Goal: Check status

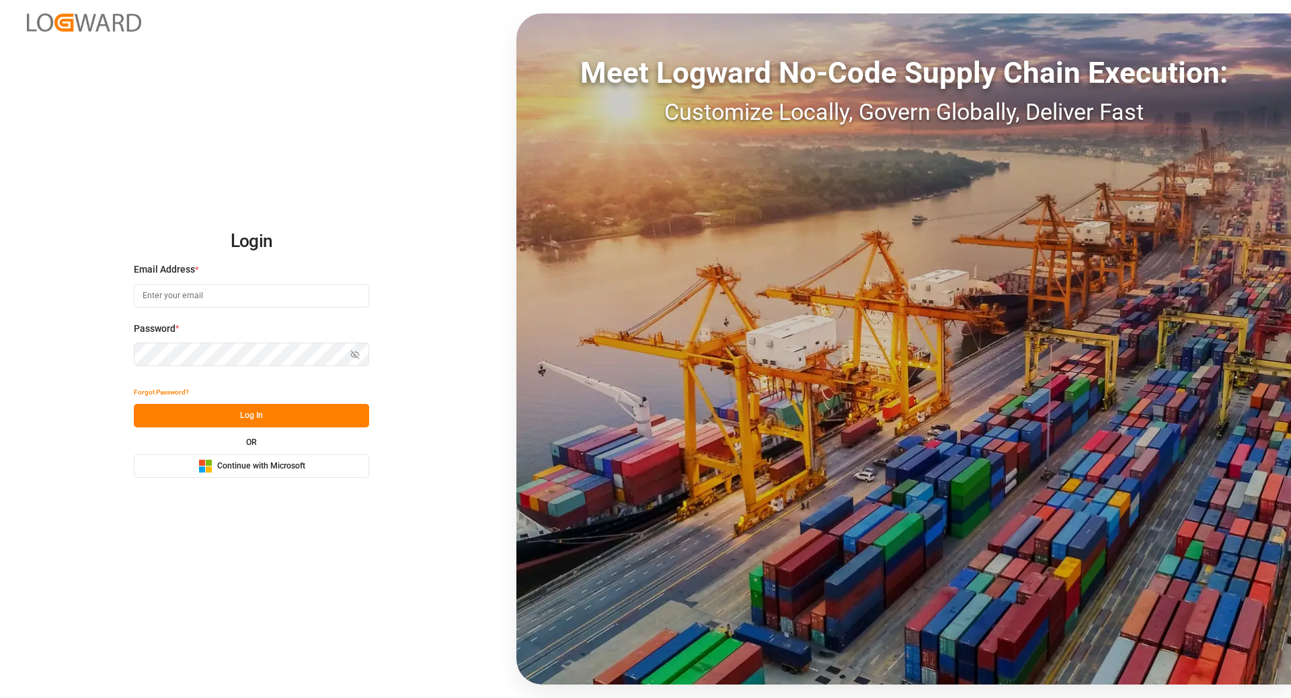
click at [292, 461] on span "Continue with Microsoft" at bounding box center [261, 466] width 88 height 12
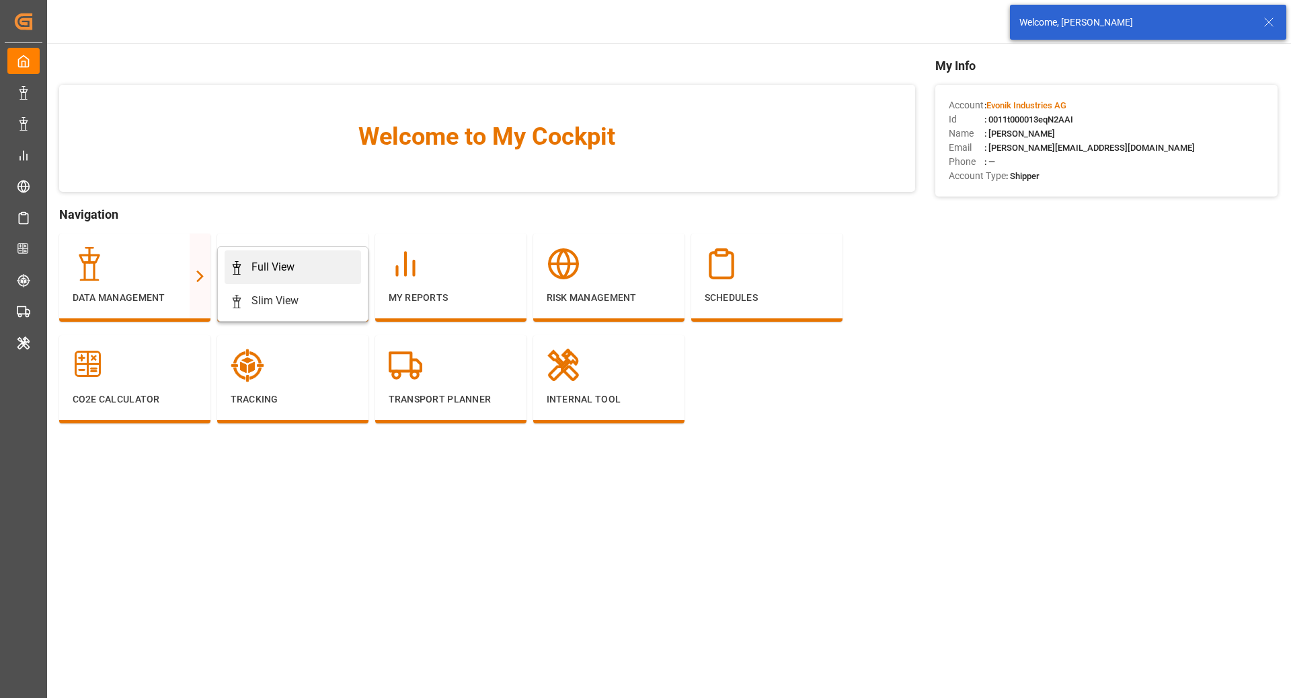
click at [252, 268] on div "Full View" at bounding box center [273, 267] width 43 height 16
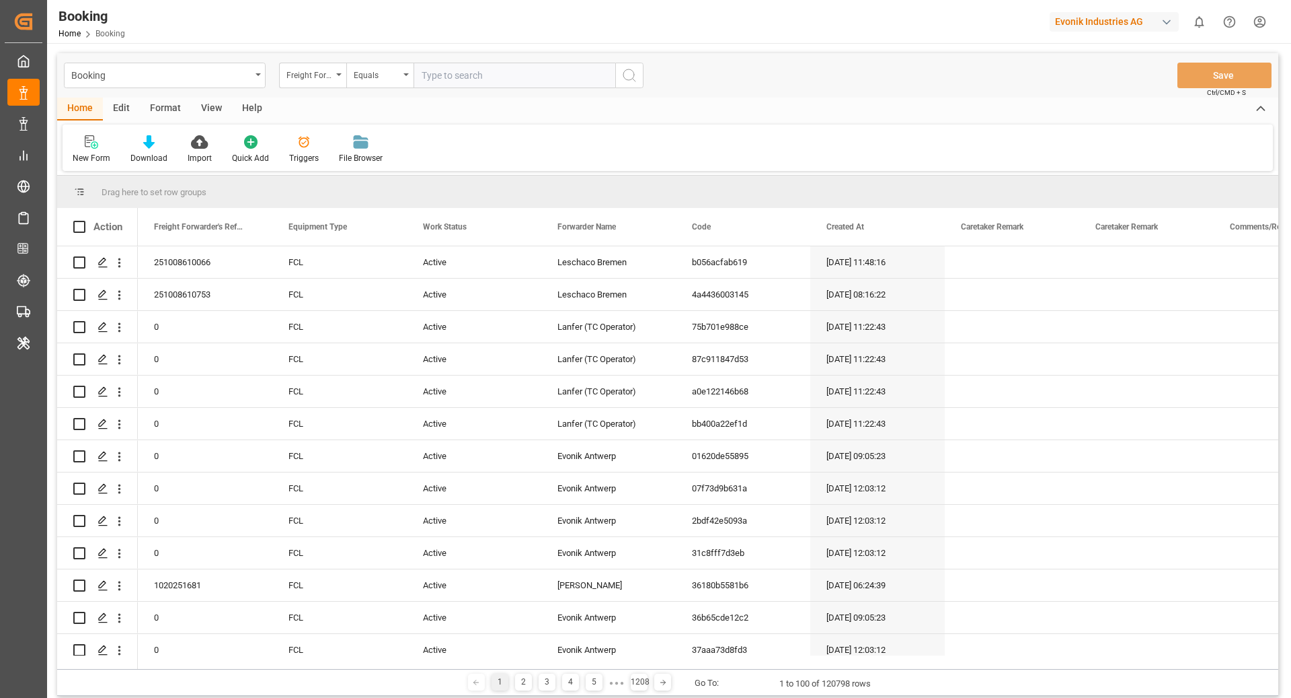
click at [157, 109] on div "Format" at bounding box center [165, 109] width 51 height 23
click at [85, 143] on div at bounding box center [93, 142] width 40 height 14
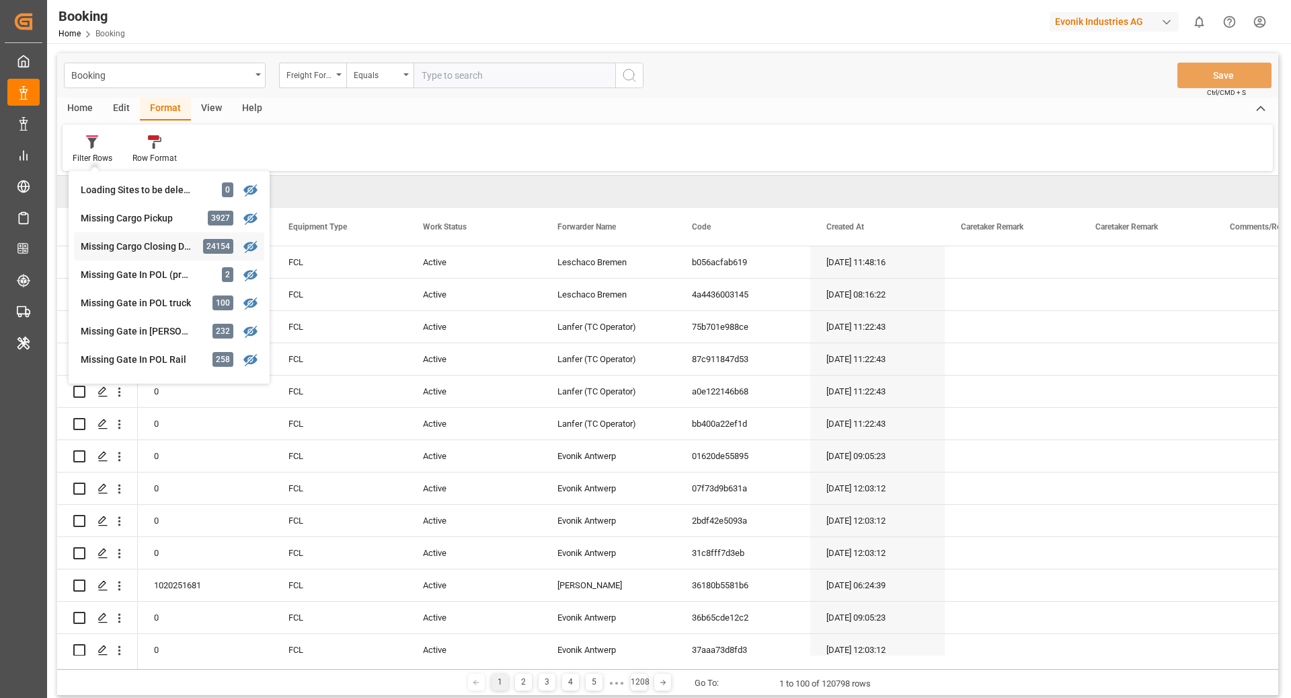
scroll to position [116, 0]
click at [172, 350] on div "Missing Gate In POL Rail" at bounding box center [140, 357] width 118 height 14
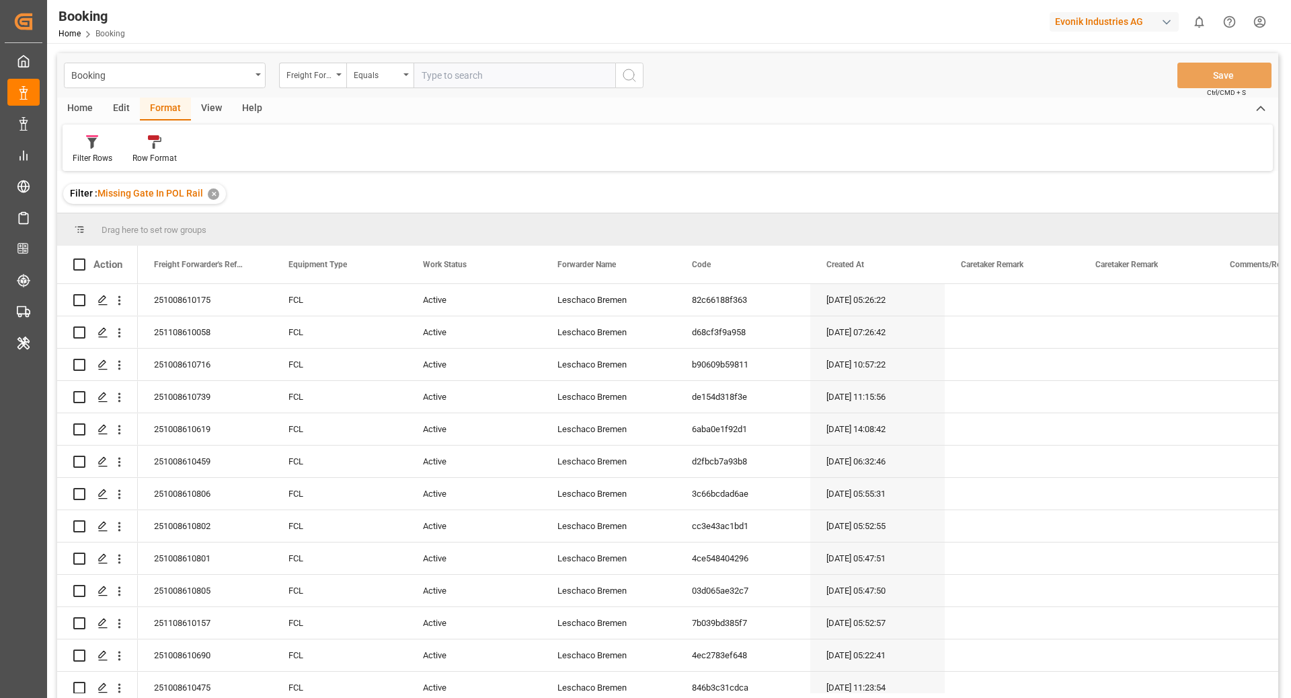
click at [208, 107] on div "View" at bounding box center [211, 109] width 41 height 23
click at [90, 153] on div "Default" at bounding box center [86, 158] width 26 height 12
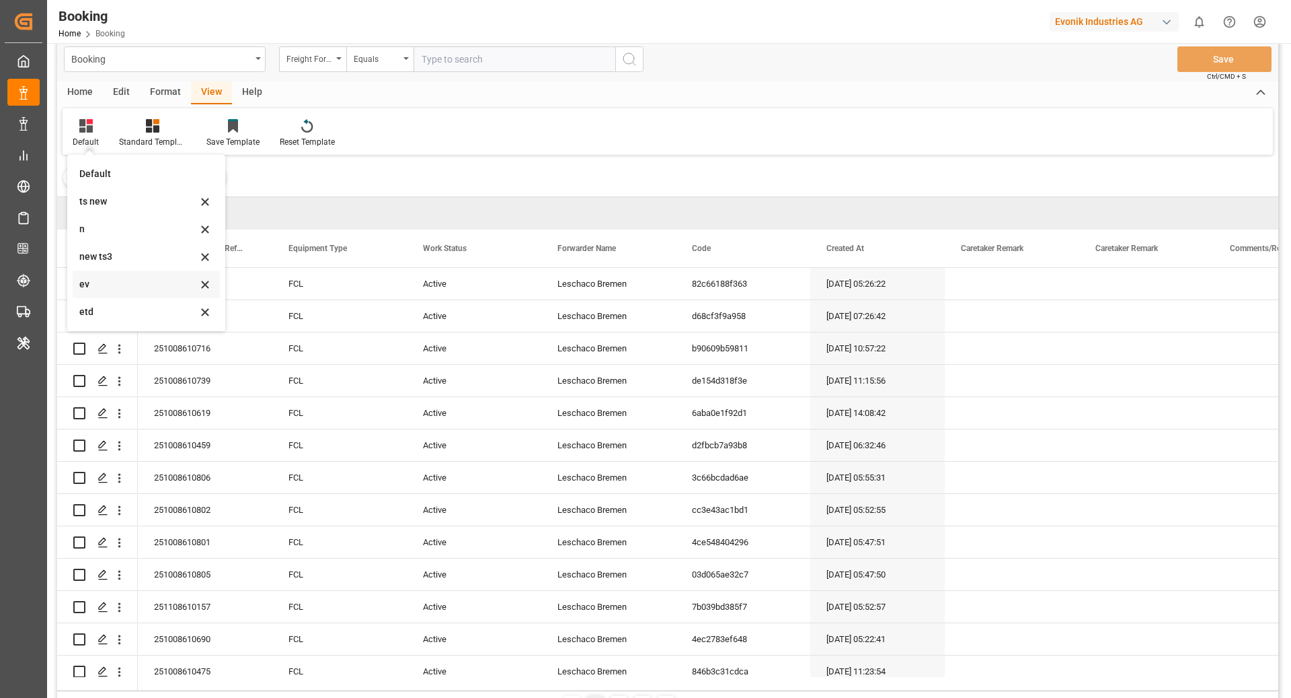
scroll to position [37, 0]
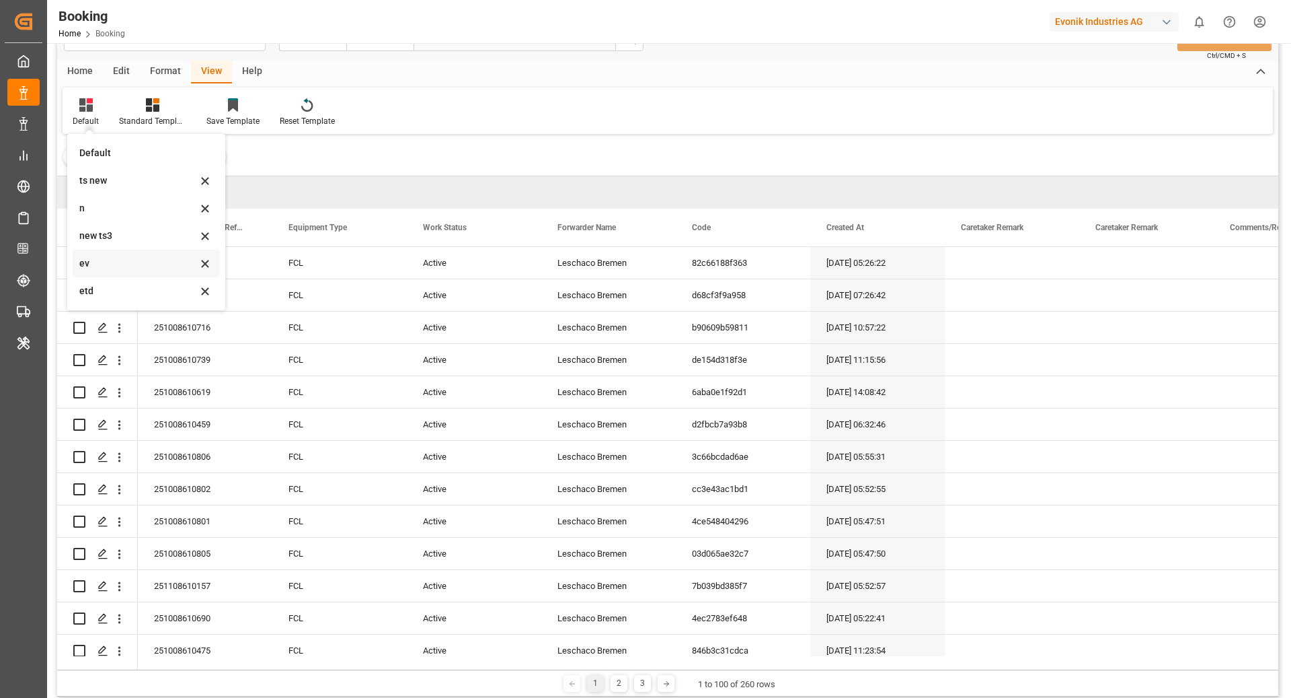
click at [119, 265] on div "ev" at bounding box center [138, 263] width 118 height 14
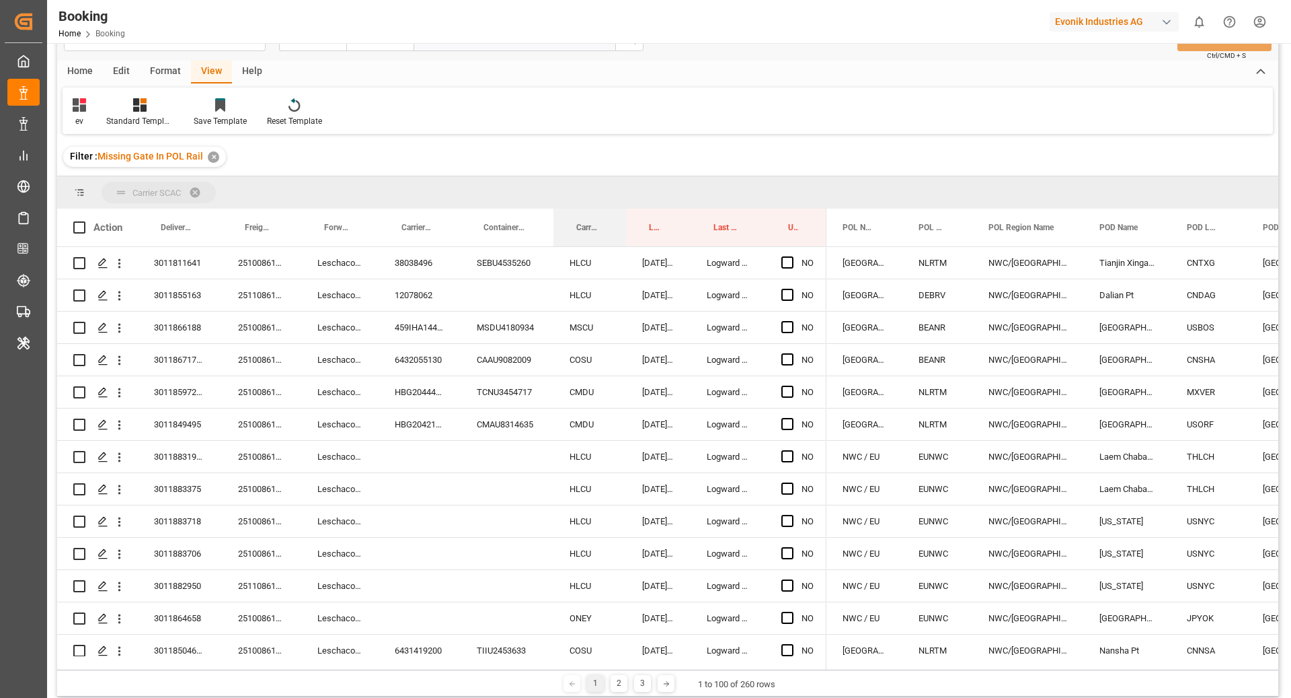
drag, startPoint x: 579, startPoint y: 225, endPoint x: 575, endPoint y: 194, distance: 30.5
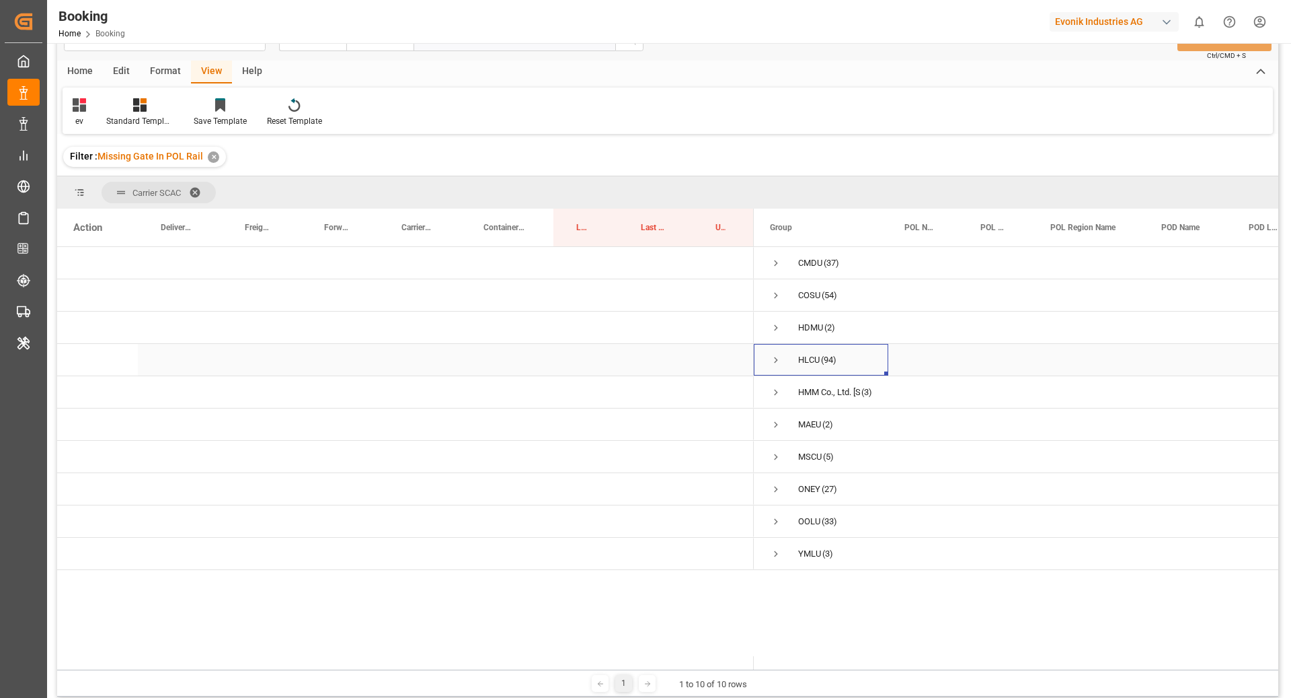
click at [773, 356] on span "Press SPACE to select this row." at bounding box center [776, 360] width 12 height 12
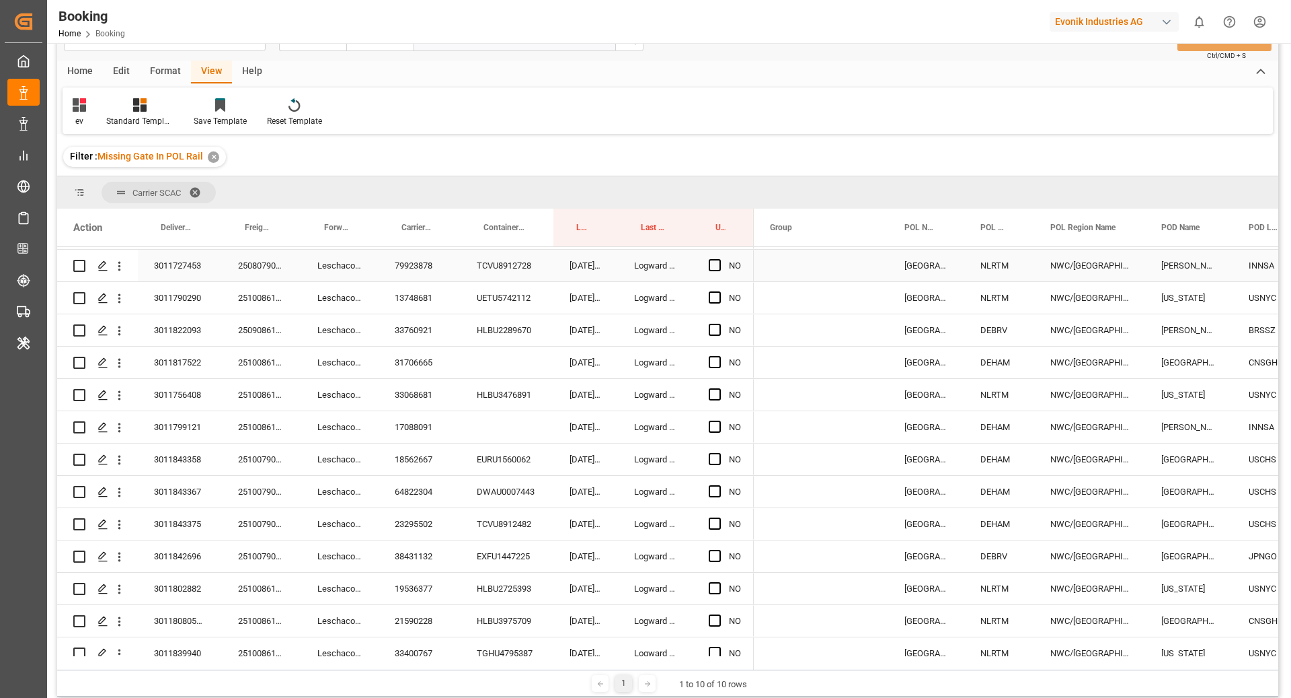
scroll to position [1176, 0]
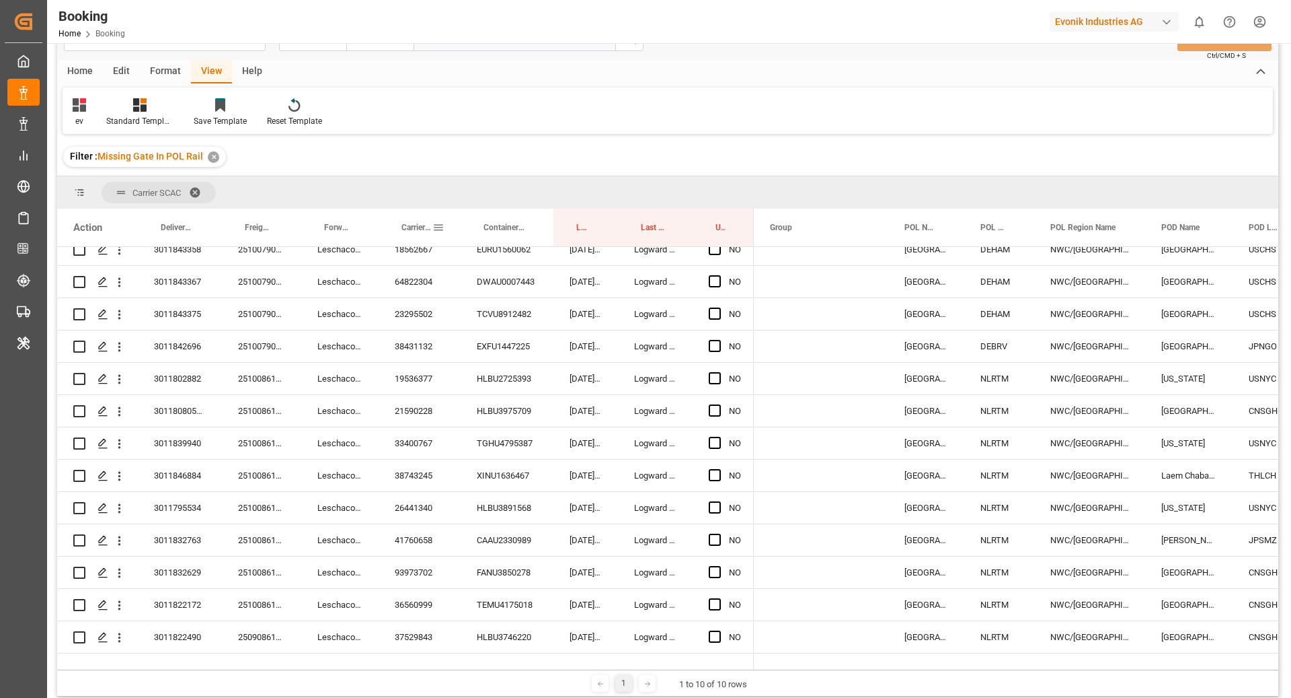
click at [402, 224] on span "Carrier Booking No." at bounding box center [417, 227] width 31 height 9
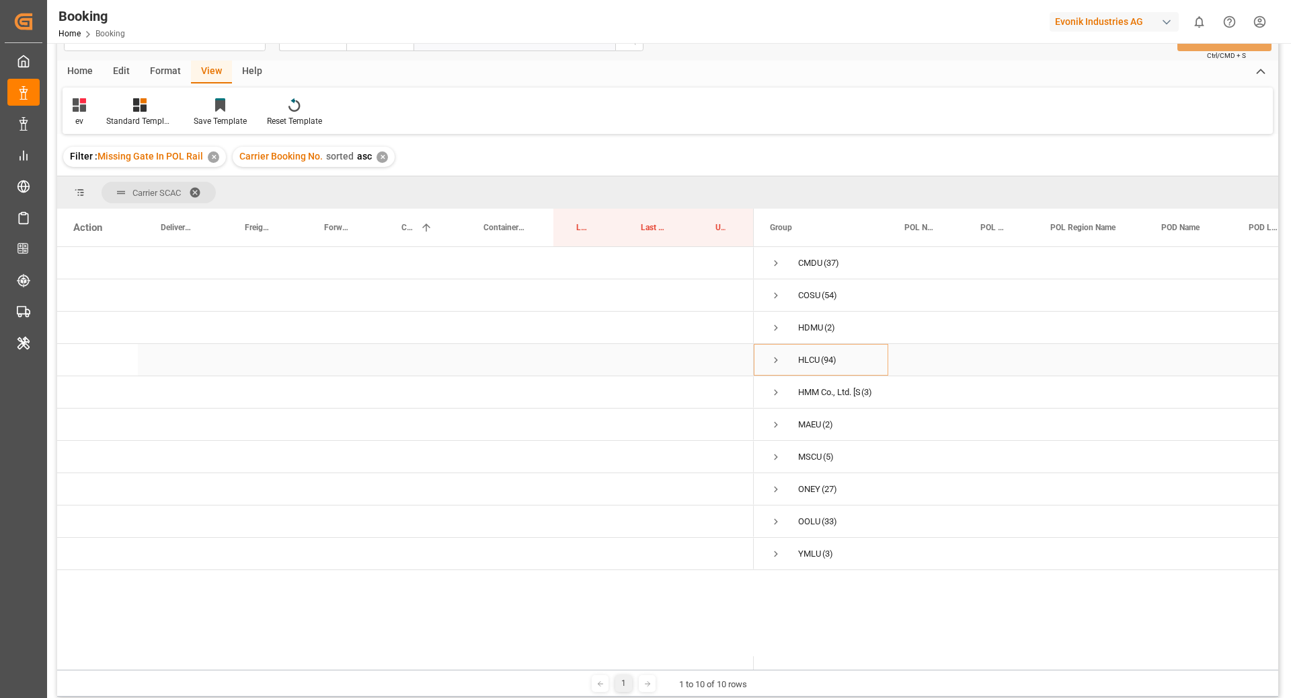
click at [770, 359] on span "Press SPACE to select this row." at bounding box center [776, 360] width 12 height 12
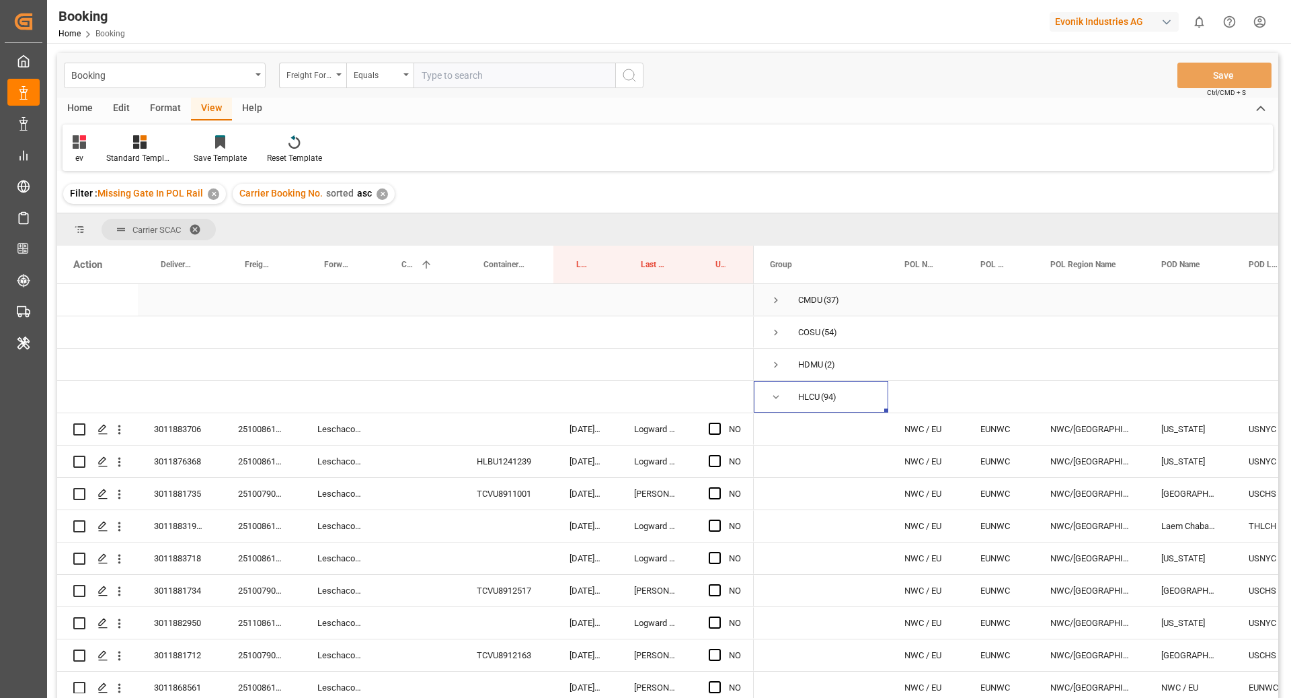
click at [774, 301] on span "Press SPACE to select this row." at bounding box center [776, 300] width 12 height 12
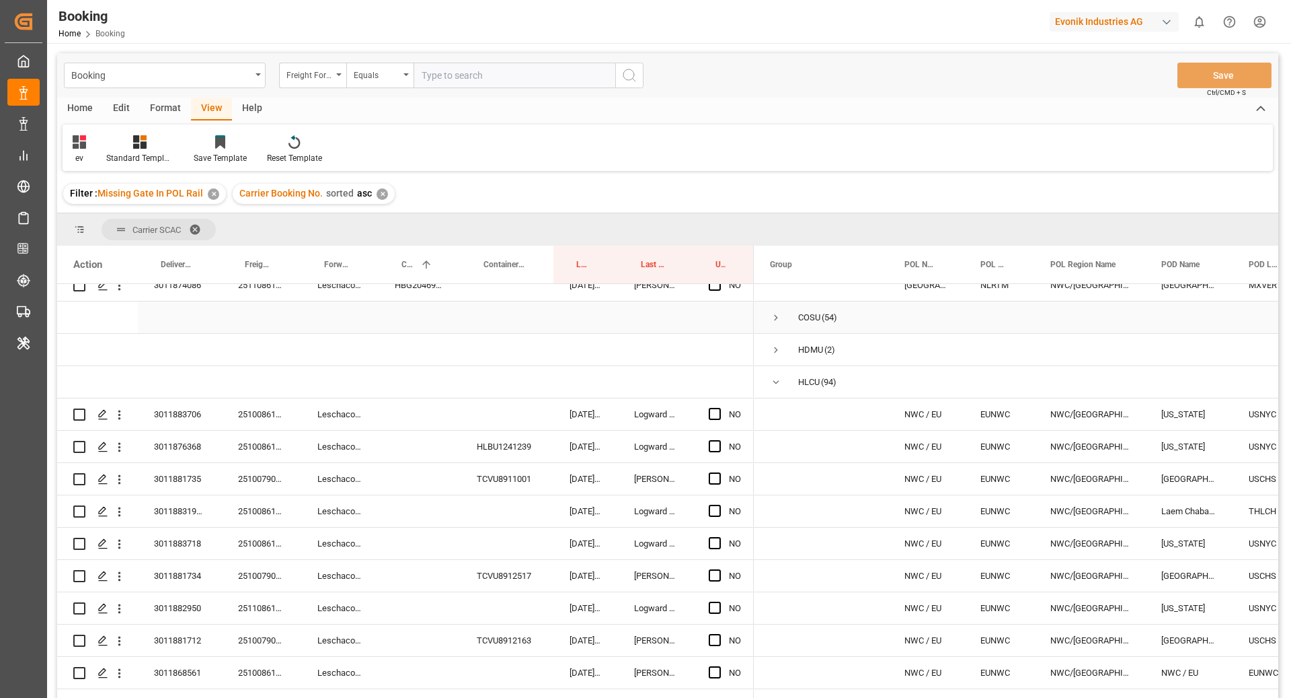
scroll to position [1215, 0]
